Goal: Contribute content

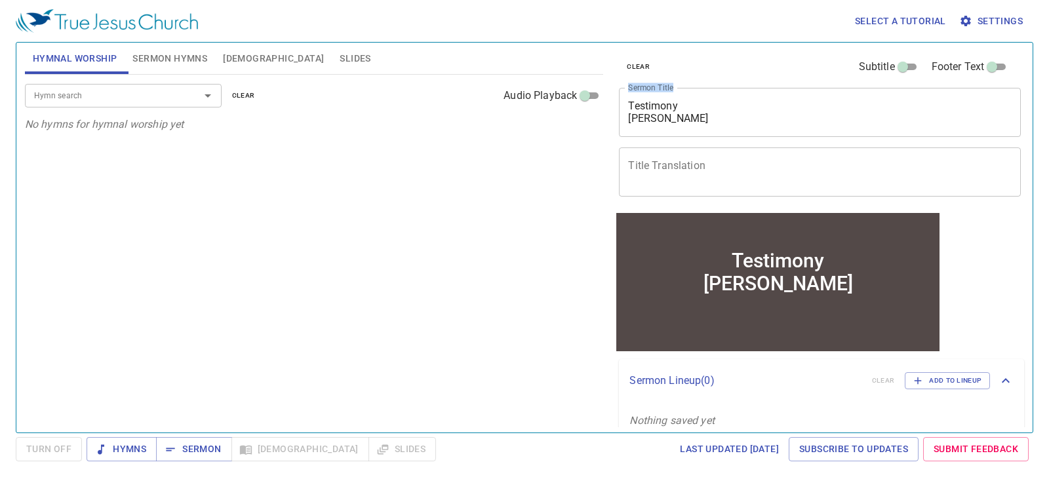
drag, startPoint x: 727, startPoint y: 127, endPoint x: 616, endPoint y: 110, distance: 112.7
click at [616, 110] on div "clear Subtitle Footer Text Sermon Title Testimony [PERSON_NAME] x Sermon Title …" at bounding box center [819, 127] width 410 height 168
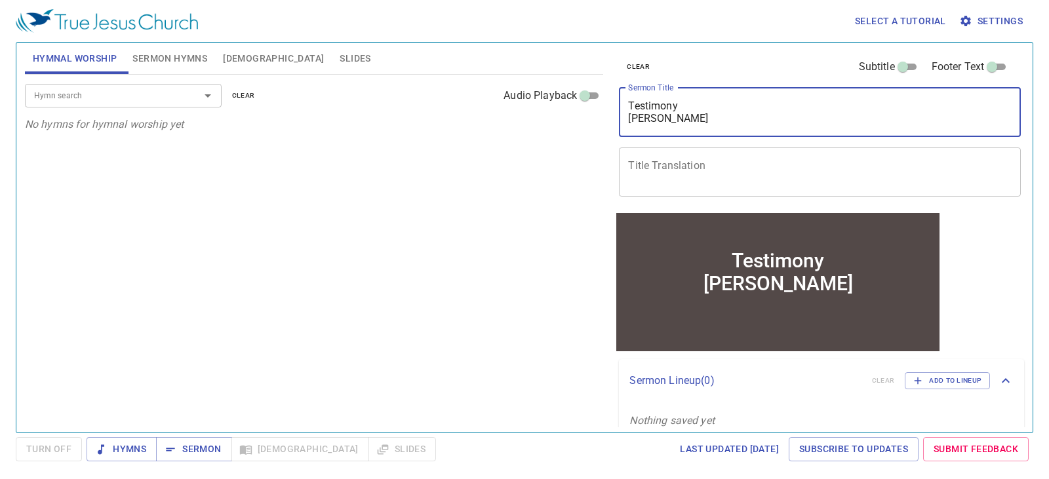
click at [718, 125] on textarea "Testimony [PERSON_NAME]" at bounding box center [819, 112] width 383 height 25
drag, startPoint x: 711, startPoint y: 120, endPoint x: 649, endPoint y: 105, distance: 63.4
click at [650, 105] on textarea "Testimony [PERSON_NAME]" at bounding box center [819, 112] width 383 height 25
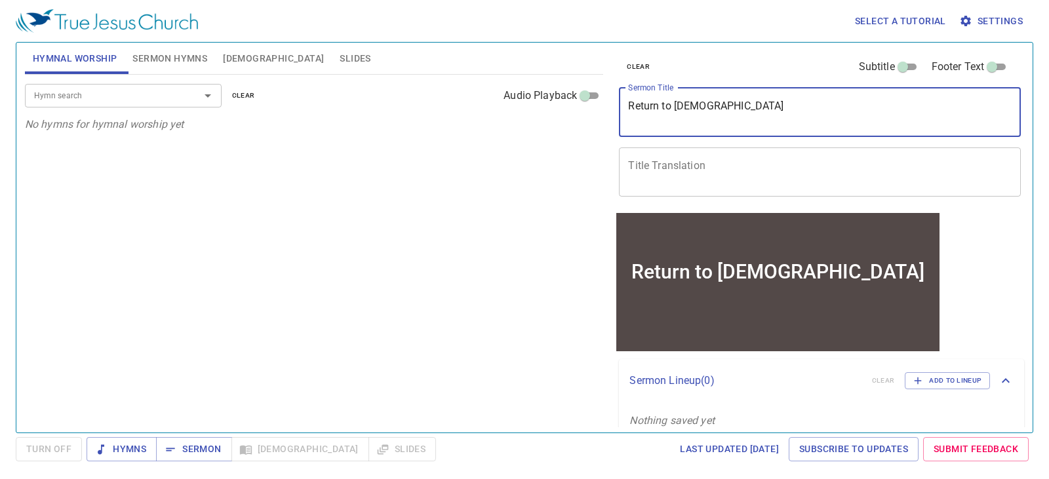
drag, startPoint x: 718, startPoint y: 105, endPoint x: 607, endPoint y: 107, distance: 110.8
click at [607, 107] on div "Hymnal Worship Sermon Hymns [DEMOGRAPHIC_DATA] Slides Hymn search Hymn search c…" at bounding box center [524, 232] width 1009 height 390
drag, startPoint x: 743, startPoint y: 124, endPoint x: 591, endPoint y: 124, distance: 152.1
click at [592, 124] on div "Hymnal Worship Sermon Hymns [DEMOGRAPHIC_DATA] Slides Hymn search Hymn search c…" at bounding box center [524, 232] width 1009 height 390
paste textarea "回歸到[DEMOGRAPHIC_DATA]"
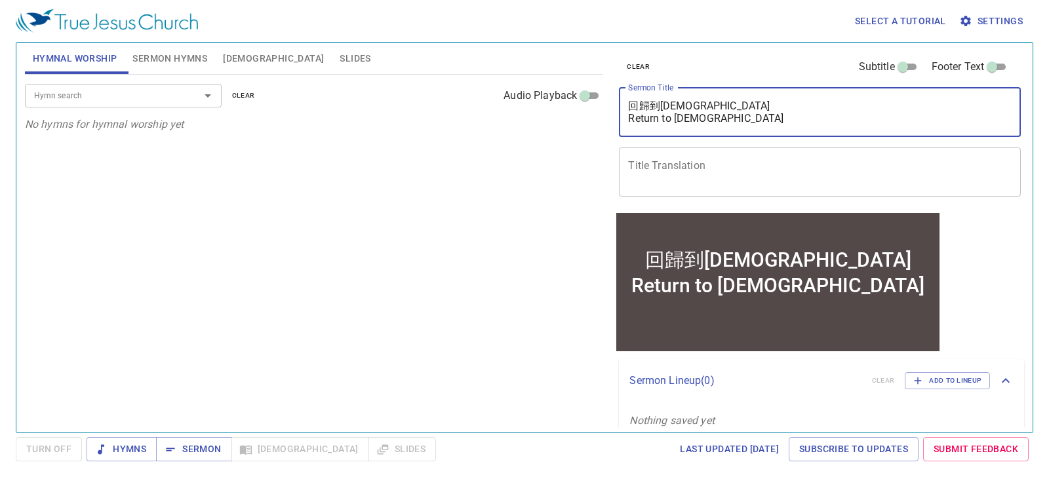
type textarea "回歸到[DEMOGRAPHIC_DATA] Return to [DEMOGRAPHIC_DATA]"
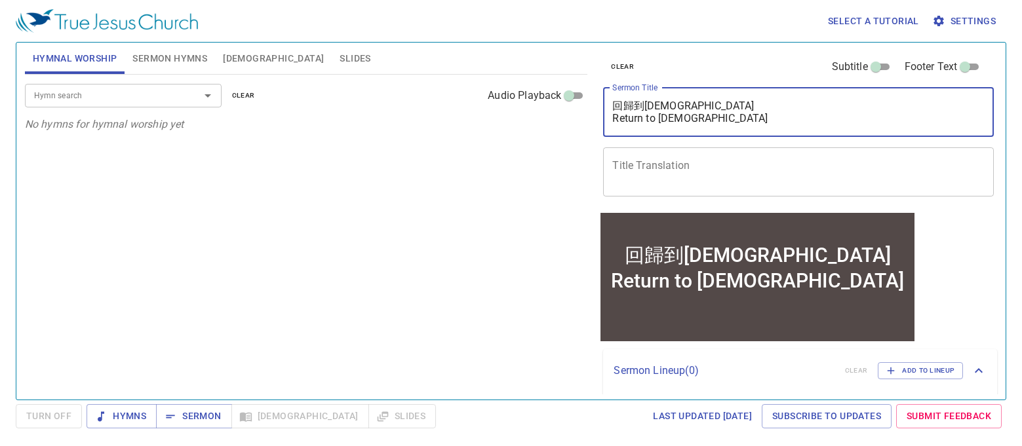
click at [241, 56] on span "[DEMOGRAPHIC_DATA]" at bounding box center [273, 58] width 101 height 16
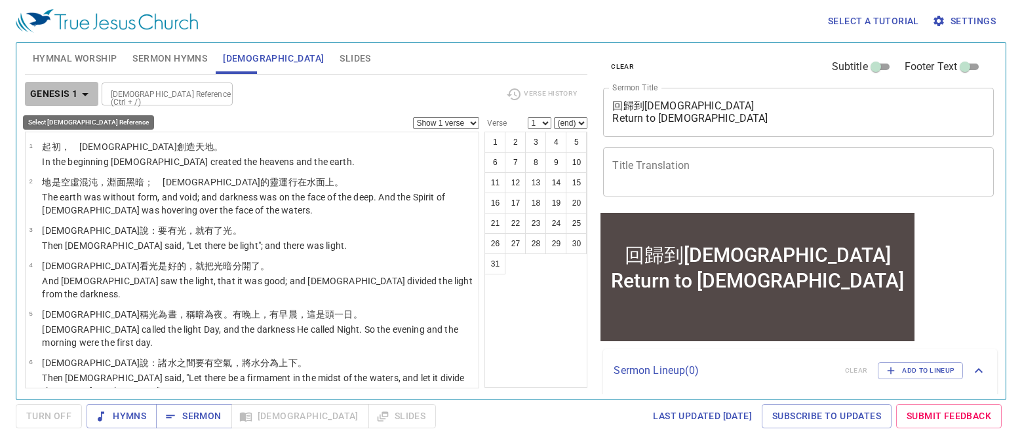
click at [85, 96] on icon "button" at bounding box center [85, 95] width 16 height 16
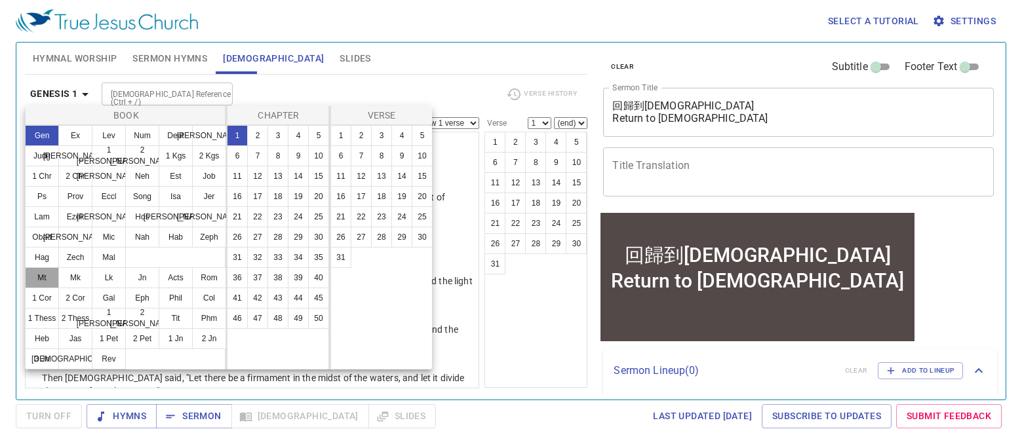
click at [37, 280] on button "Mt" at bounding box center [42, 277] width 34 height 21
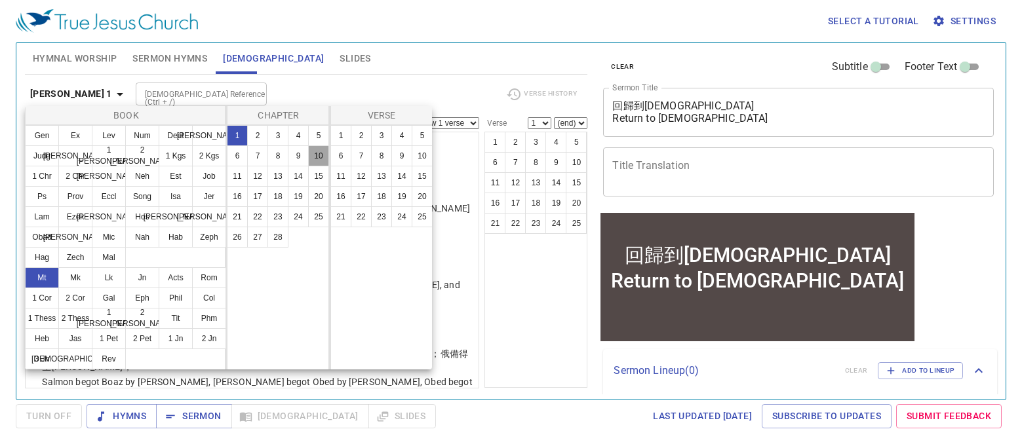
click at [315, 160] on button "10" at bounding box center [318, 156] width 21 height 21
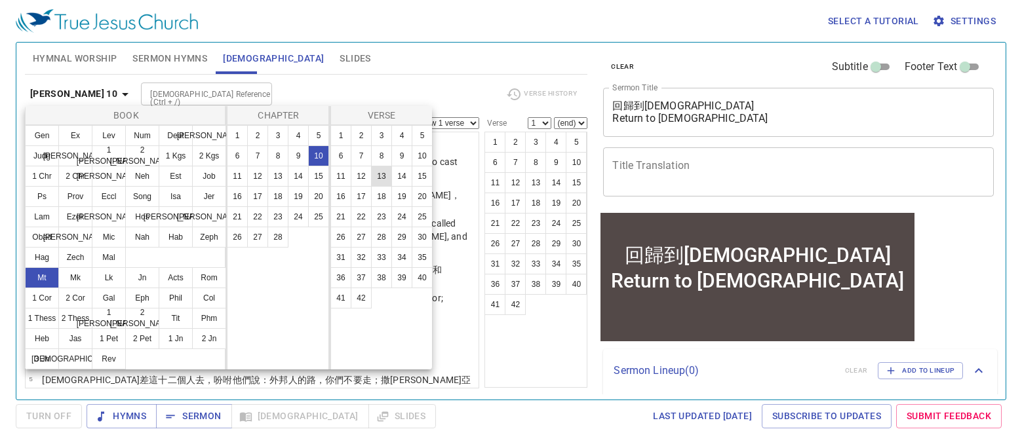
click at [376, 178] on button "13" at bounding box center [381, 176] width 21 height 21
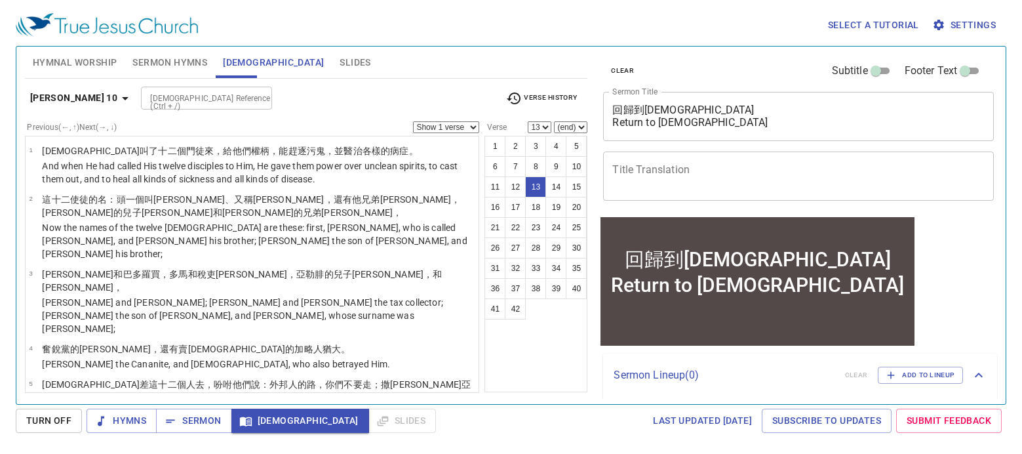
scroll to position [405, 0]
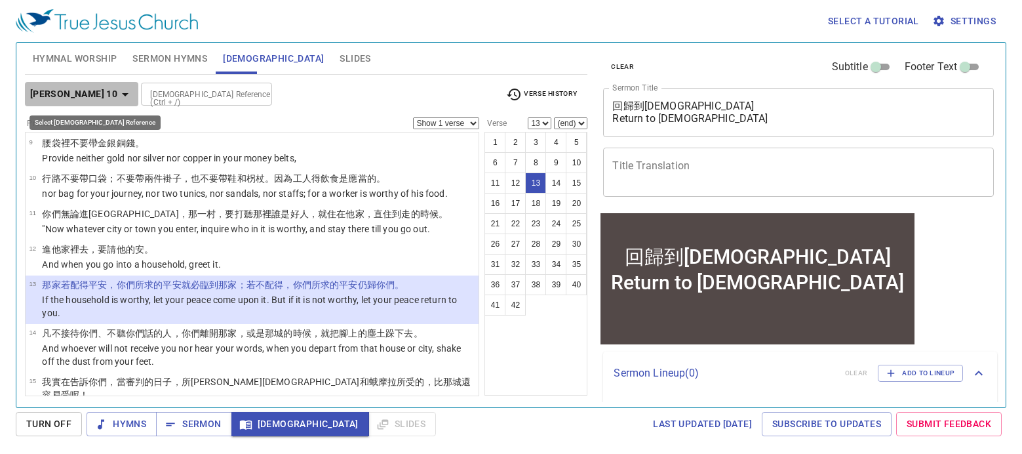
click at [117, 99] on icon "button" at bounding box center [125, 95] width 16 height 16
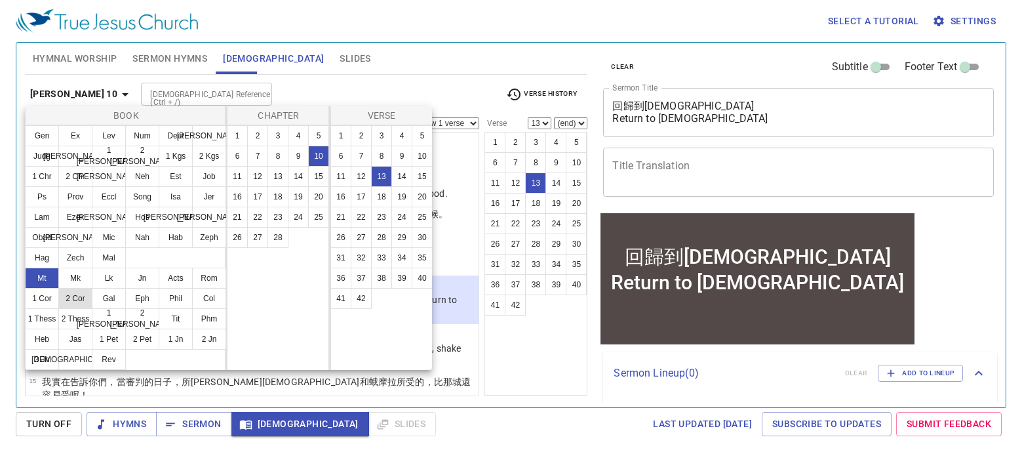
click at [71, 294] on button "2 Cor" at bounding box center [75, 298] width 34 height 21
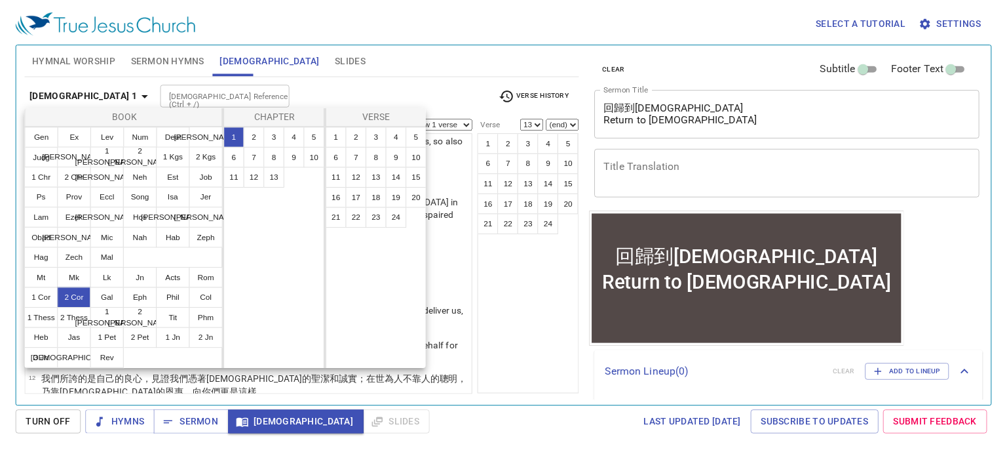
scroll to position [0, 0]
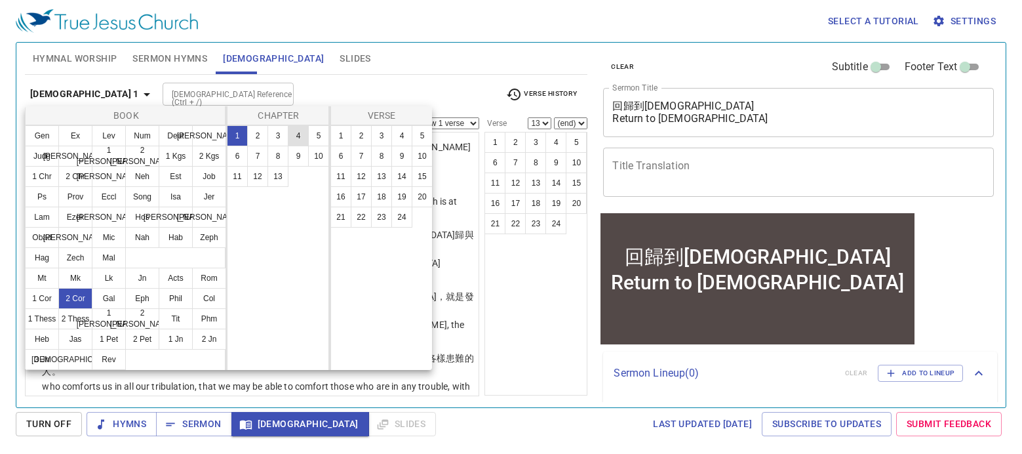
click at [296, 138] on button "4" at bounding box center [298, 135] width 21 height 21
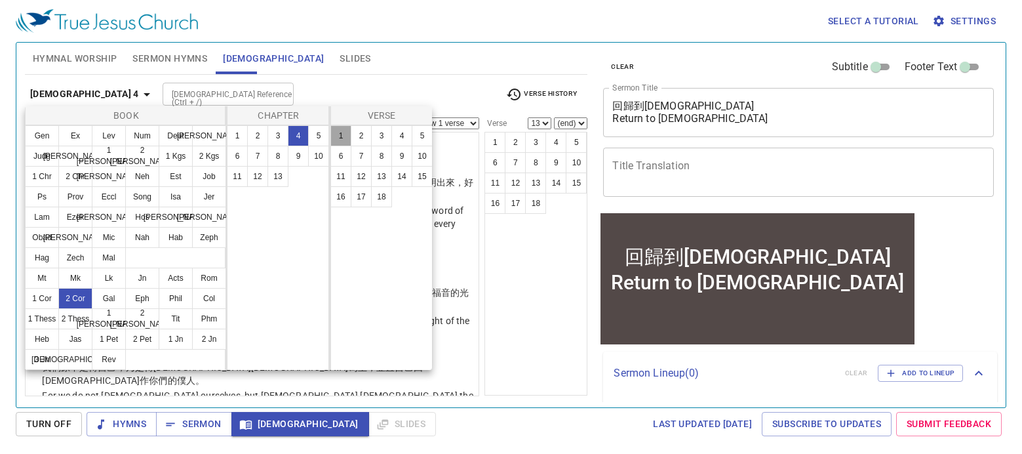
click at [338, 140] on button "1" at bounding box center [340, 135] width 21 height 21
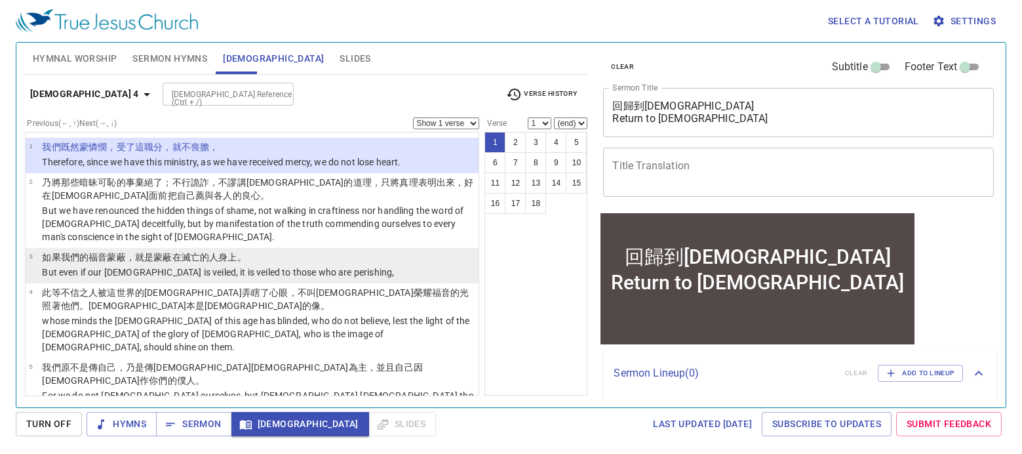
click at [276, 264] on p "如果 我們的 [DEMOGRAPHIC_DATA] 蒙蔽 ，就是 蒙蔽 在 滅亡的 人身上。" at bounding box center [218, 256] width 352 height 13
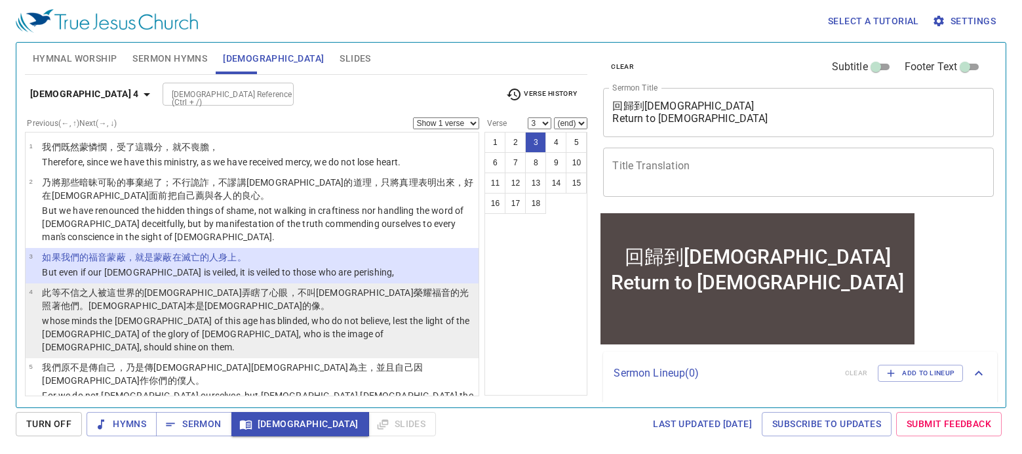
click at [391, 314] on p "whose minds the [DEMOGRAPHIC_DATA] of this age has blinded, who do not believe,…" at bounding box center [258, 333] width 433 height 39
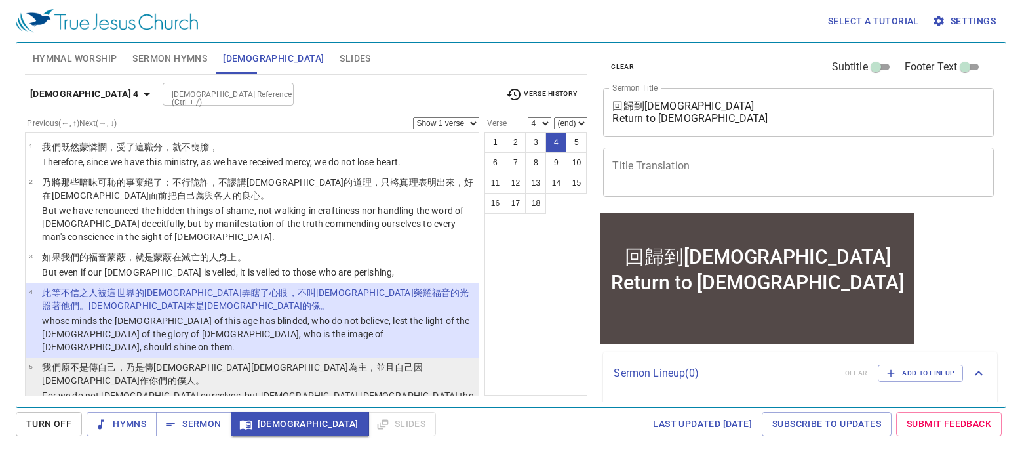
click at [399, 361] on p "我們原不是 傳 自己 ，乃是 傳[DEMOGRAPHIC_DATA] 為主 ，並且 自己 因 [DEMOGRAPHIC_DATA] 作你們的 僕人 。" at bounding box center [258, 374] width 433 height 26
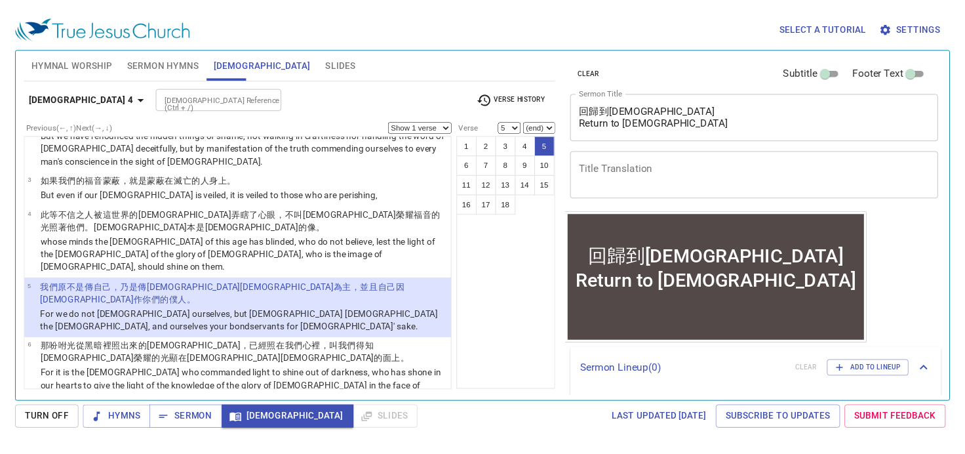
scroll to position [105, 0]
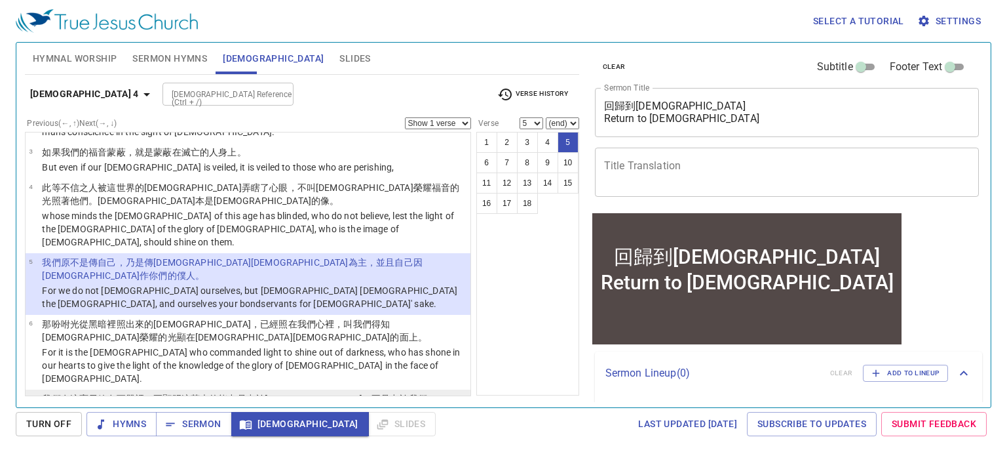
click at [208, 407] on p "But we have this treasure in earthen vessels, that the excellence of the power …" at bounding box center [254, 420] width 425 height 26
select select "7"
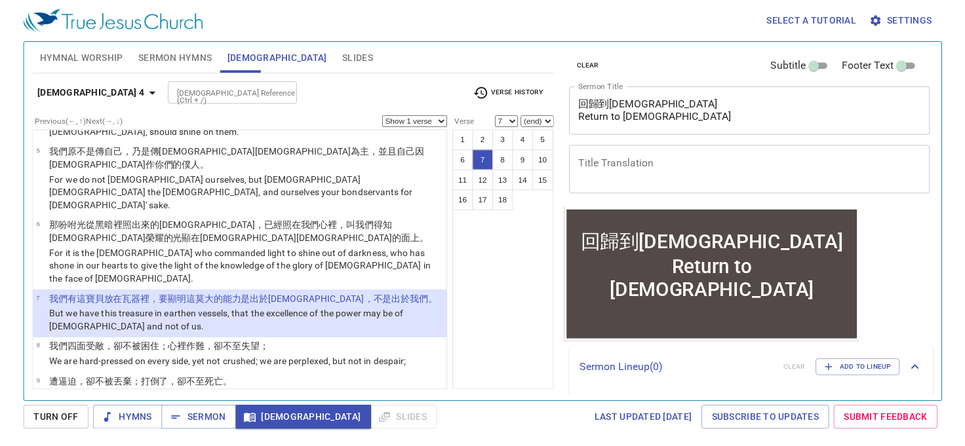
scroll to position [220, 0]
